Goal: Check status: Check status

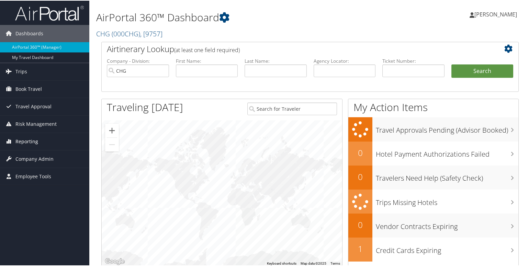
click at [22, 140] on span "Reporting" at bounding box center [26, 141] width 23 height 17
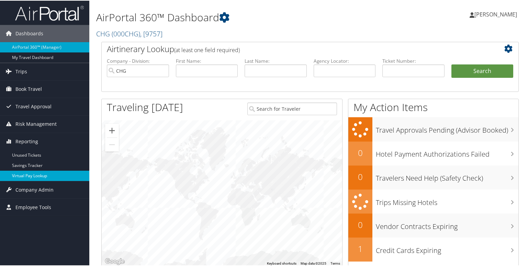
click at [32, 174] on link "Virtual Pay Lookup" at bounding box center [44, 175] width 89 height 10
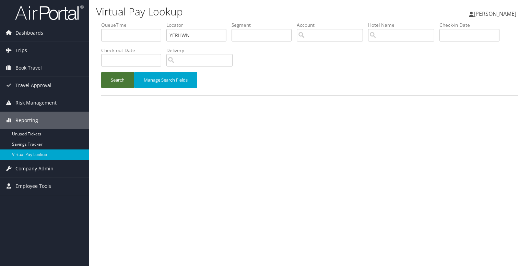
type input "YERHWN"
click at [115, 83] on button "Search" at bounding box center [117, 80] width 33 height 16
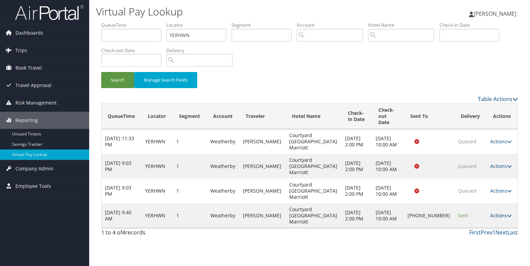
click at [502, 213] on link "Actions" at bounding box center [502, 216] width 22 height 7
click at [467, 210] on link "Logs" at bounding box center [476, 213] width 59 height 12
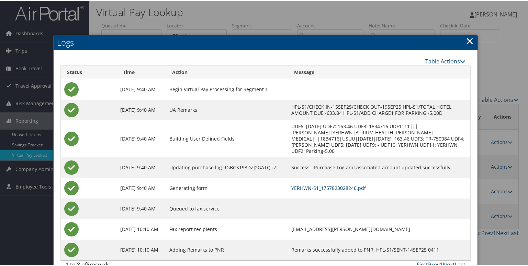
click at [309, 184] on link "YERHWN-S1_1757823028246.pdf" at bounding box center [328, 187] width 74 height 7
